Goal: Navigation & Orientation: Find specific page/section

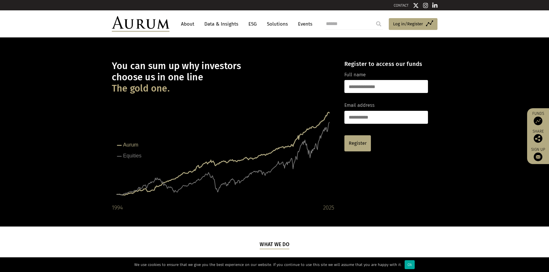
click at [185, 25] on link "About" at bounding box center [187, 24] width 19 height 11
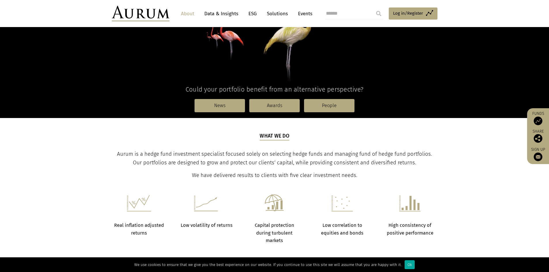
scroll to position [29, 0]
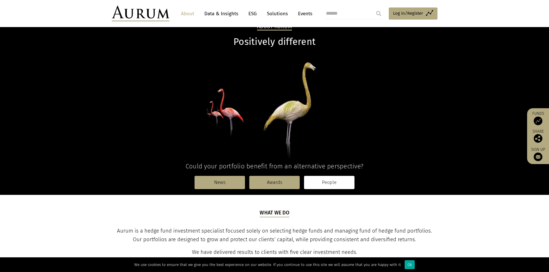
click at [327, 182] on link "People" at bounding box center [329, 182] width 50 height 13
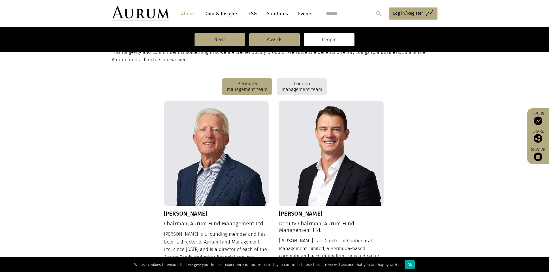
scroll to position [126, 0]
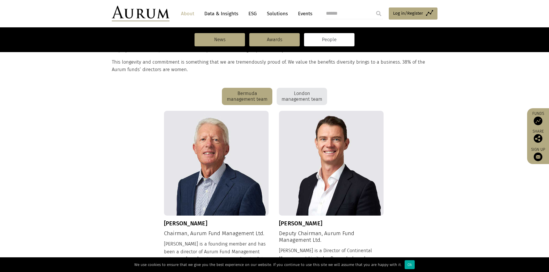
click at [311, 97] on div "London management team" at bounding box center [302, 96] width 50 height 17
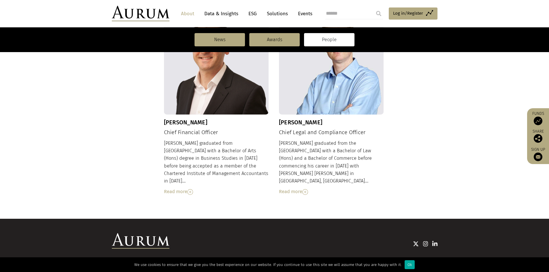
scroll to position [616, 0]
